Goal: Find specific page/section: Find specific page/section

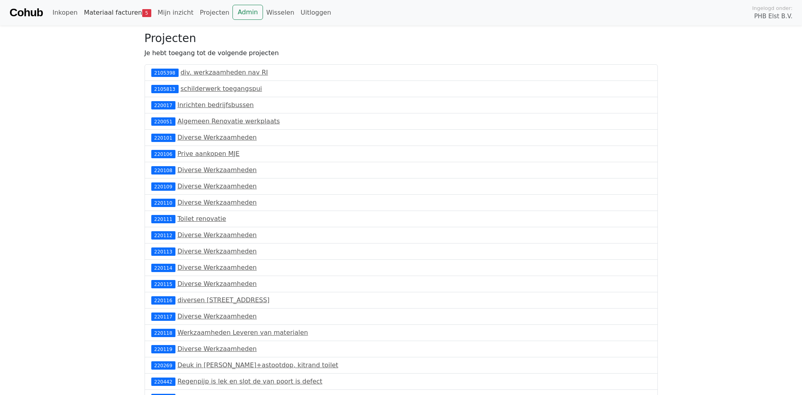
click at [117, 10] on link "Materiaal facturen 5" at bounding box center [118, 13] width 74 height 16
click at [118, 13] on link "Materiaal facturen 5" at bounding box center [118, 13] width 74 height 16
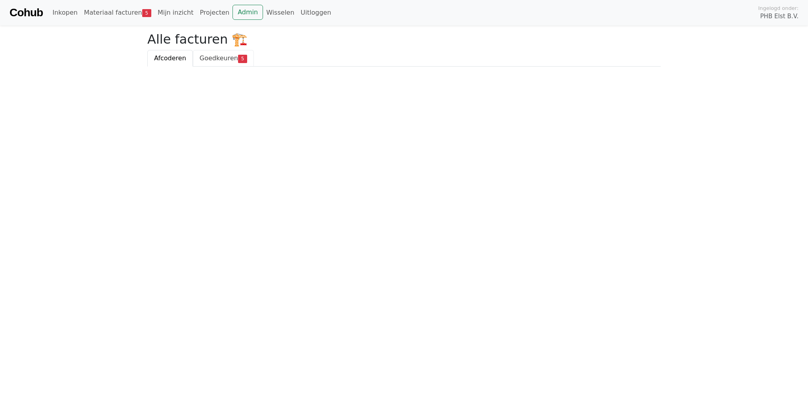
click at [213, 59] on span "Goedkeuren" at bounding box center [219, 58] width 38 height 8
drag, startPoint x: 153, startPoint y: 114, endPoint x: 118, endPoint y: 40, distance: 81.3
click at [152, 67] on html "Cohub Inkopen Materiaal facturen 5 Mijn inzicht Projecten Admin Wisselen Uitlog…" at bounding box center [404, 33] width 808 height 67
click at [25, 11] on link "Cohub" at bounding box center [26, 12] width 33 height 19
click at [25, 12] on link "Cohub" at bounding box center [26, 12] width 33 height 19
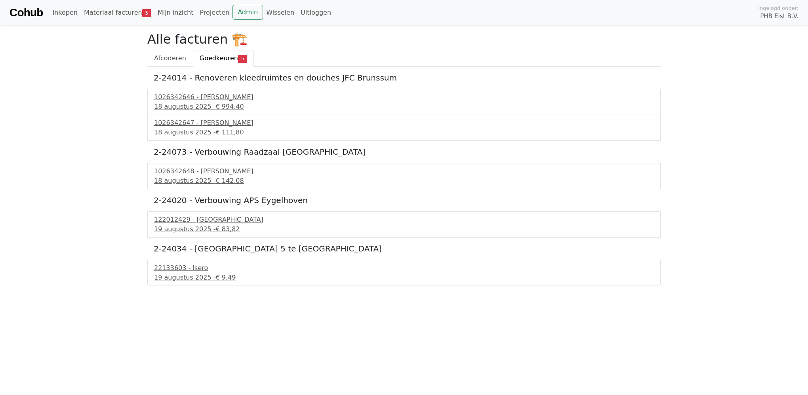
click at [24, 14] on link "Cohub" at bounding box center [26, 12] width 33 height 19
